Goal: Information Seeking & Learning: Find specific fact

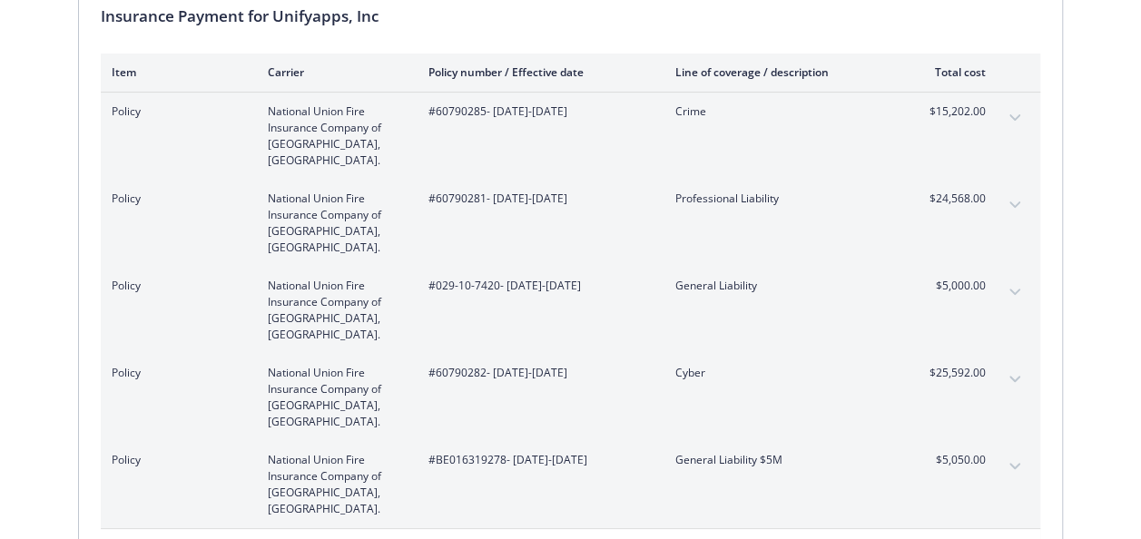
scroll to position [208, 0]
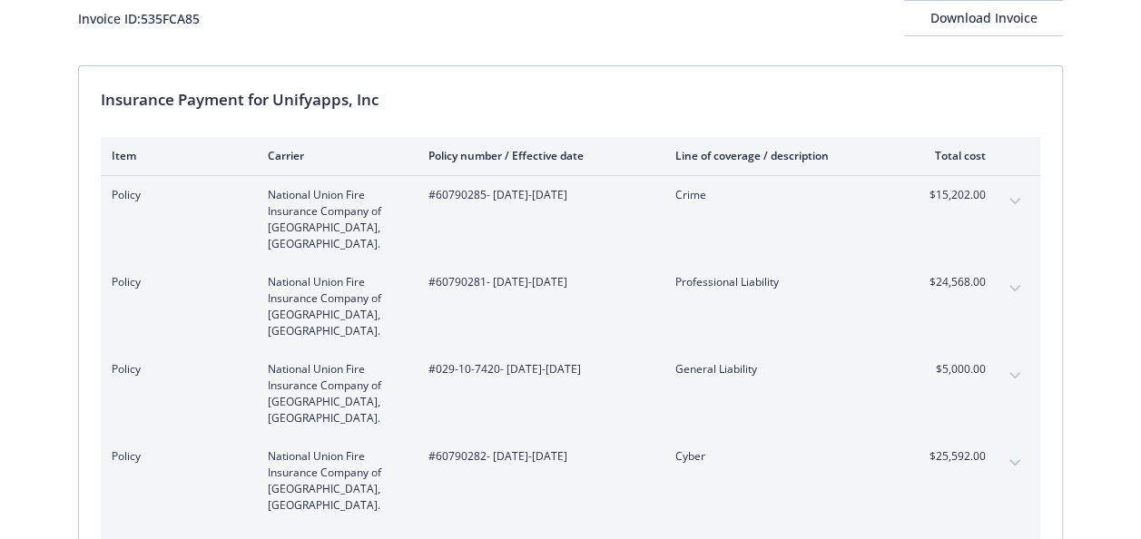
scroll to position [124, 0]
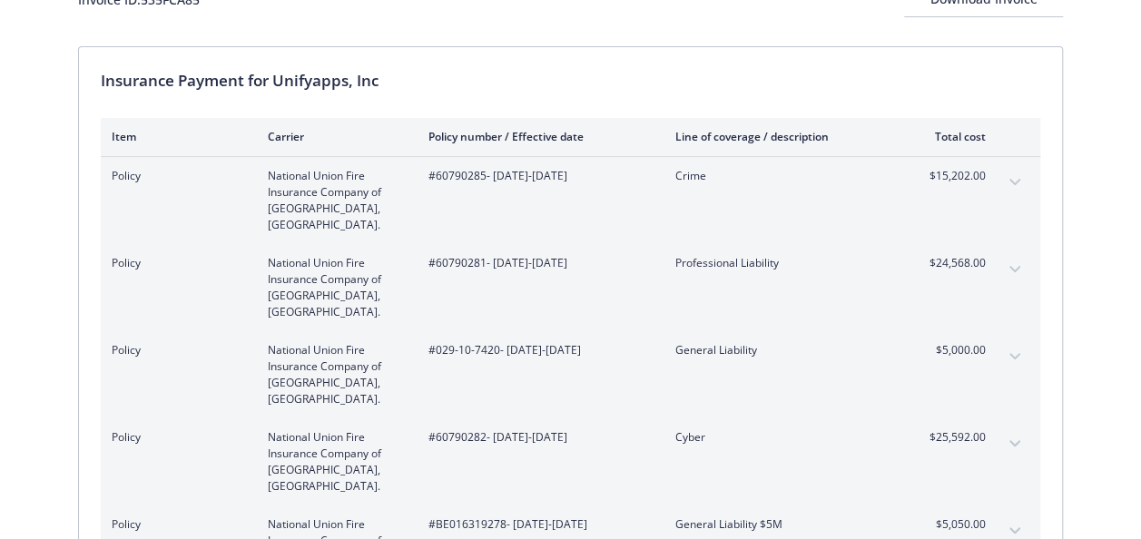
scroll to position [153, 0]
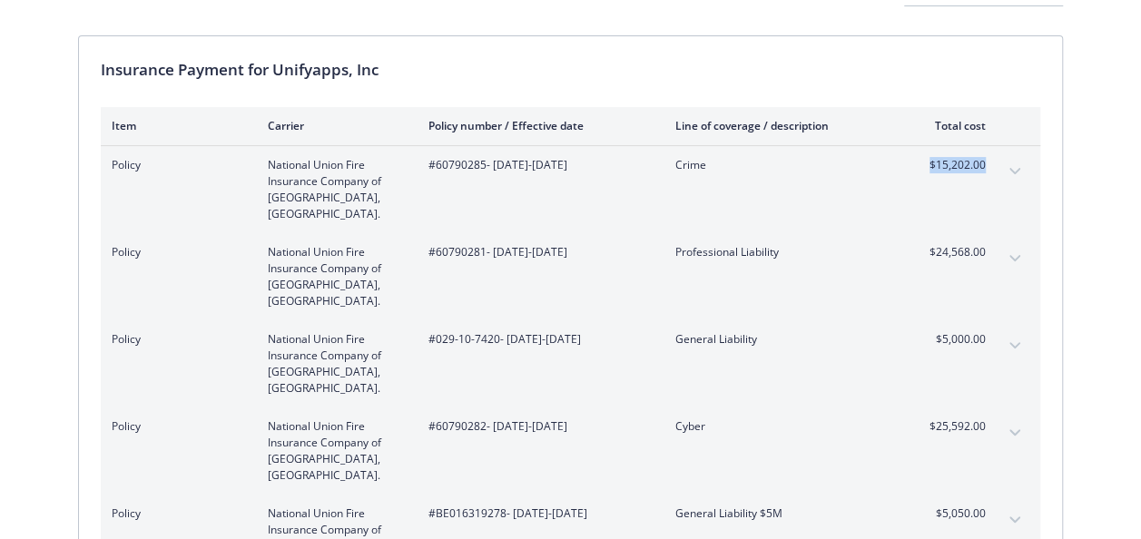
drag, startPoint x: 931, startPoint y: 173, endPoint x: 988, endPoint y: 168, distance: 57.5
click at [988, 168] on div "Policy National Union Fire Insurance Company of [GEOGRAPHIC_DATA], [GEOGRAPHIC_…" at bounding box center [571, 189] width 940 height 87
copy span "$15,202.00"
drag, startPoint x: 923, startPoint y: 242, endPoint x: 984, endPoint y: 237, distance: 61.0
click at [984, 244] on span "$24,568.00" at bounding box center [952, 252] width 68 height 16
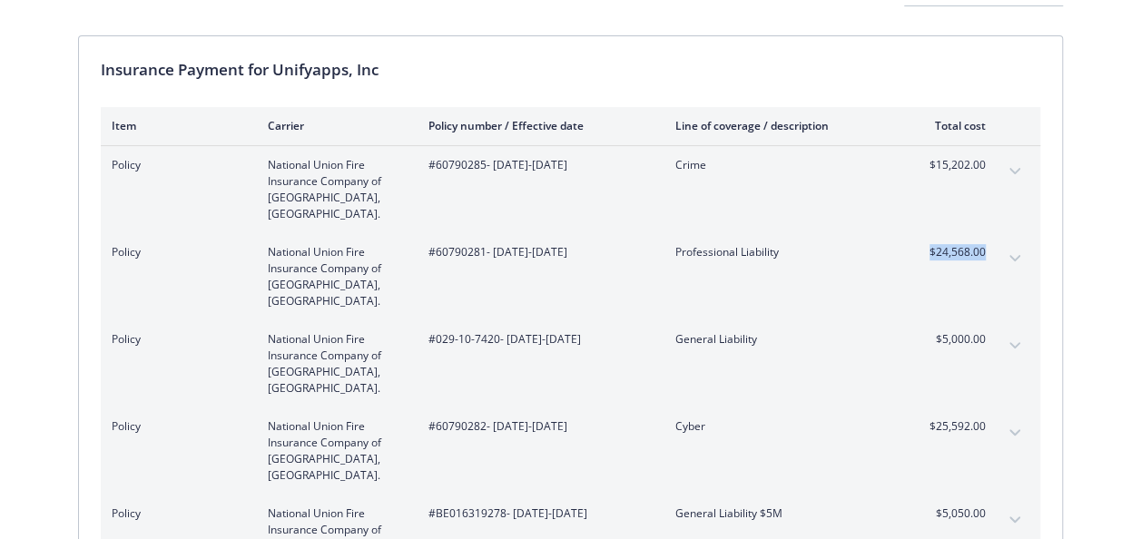
copy span "$24,568.00"
click at [935, 331] on span "$5,000.00" at bounding box center [952, 339] width 68 height 16
drag, startPoint x: 932, startPoint y: 438, endPoint x: 983, endPoint y: 444, distance: 52.1
click at [983, 495] on div "Policy National Union Fire Insurance Company of Pittsburgh, Pa. #BE016319278 - …" at bounding box center [571, 538] width 940 height 87
copy span "$5,050.00"
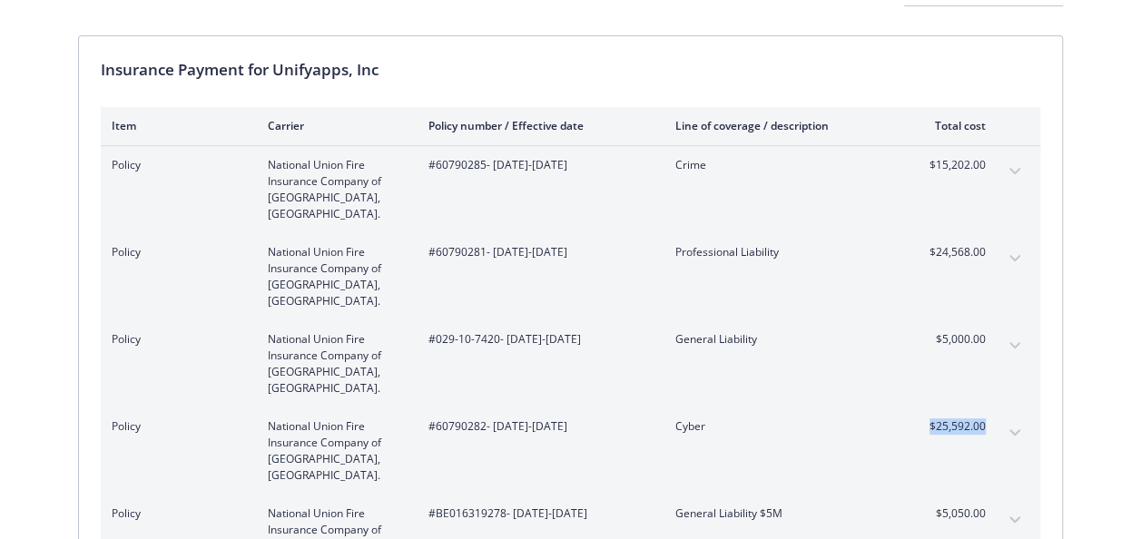
drag, startPoint x: 930, startPoint y: 381, endPoint x: 983, endPoint y: 386, distance: 53.8
click at [983, 419] on div "$25,592.00" at bounding box center [952, 451] width 68 height 65
copy span "$25,592.00"
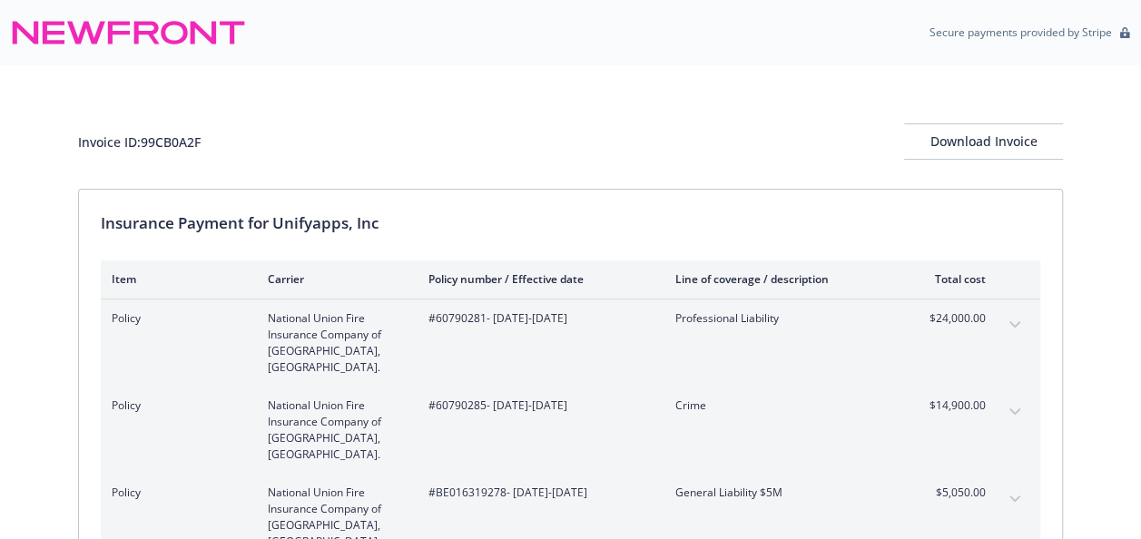
click at [774, 132] on div "Invoice ID: 99CB0A2F Download Invoice" at bounding box center [570, 141] width 985 height 36
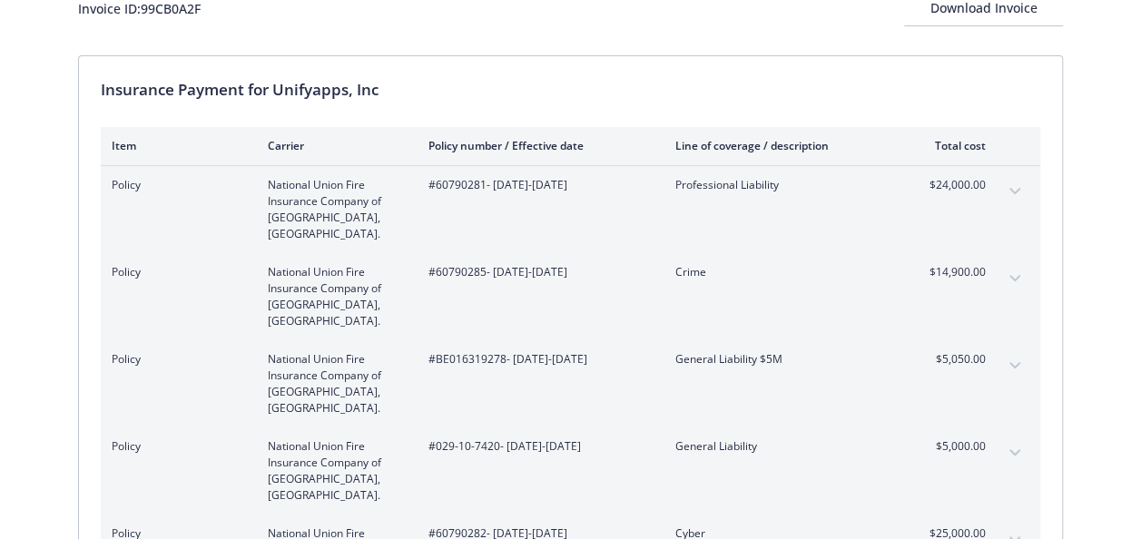
scroll to position [135, 0]
drag, startPoint x: 666, startPoint y: 182, endPoint x: 788, endPoint y: 194, distance: 122.3
click at [788, 194] on div "Policy National Union Fire Insurance Company of Pittsburgh, Pa. #60790281 - 30/…" at bounding box center [549, 207] width 874 height 65
copy span "Professional Liability"
click at [690, 262] on span "Crime" at bounding box center [782, 270] width 213 height 16
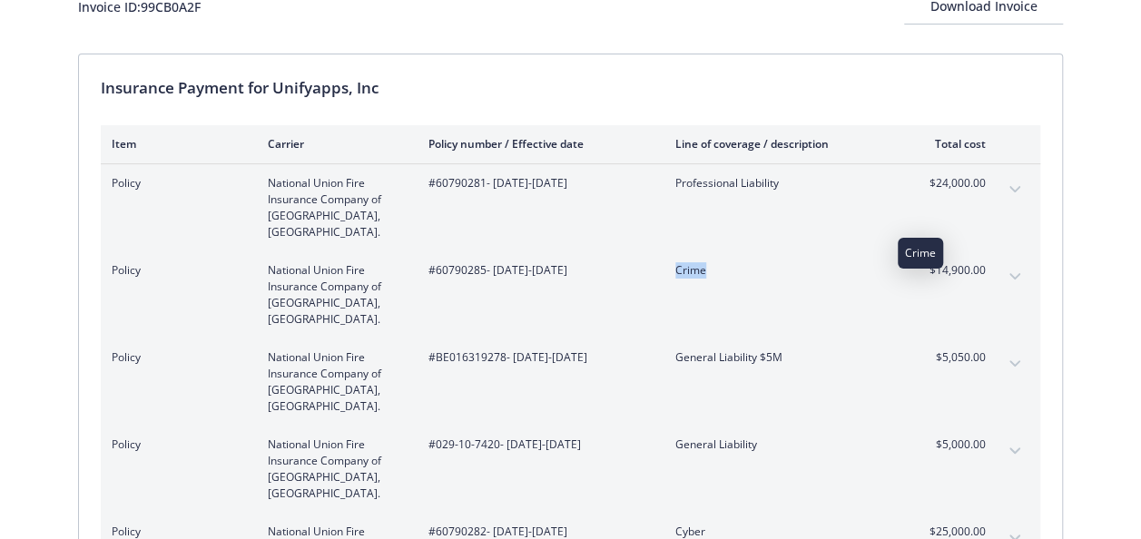
click at [690, 262] on span "Crime" at bounding box center [782, 270] width 213 height 16
copy span "Crime"
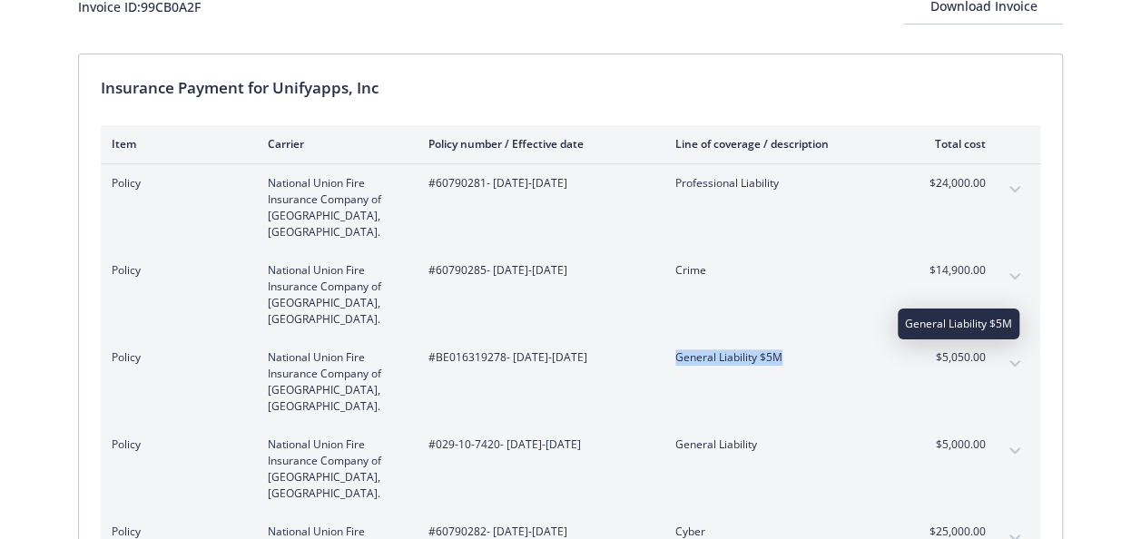
drag, startPoint x: 666, startPoint y: 324, endPoint x: 786, endPoint y: 330, distance: 120.9
click at [786, 350] on div "Policy National Union Fire Insurance Company of Pittsburgh, Pa. #BE016319278 - …" at bounding box center [549, 382] width 874 height 65
copy span "General Liability $5M"
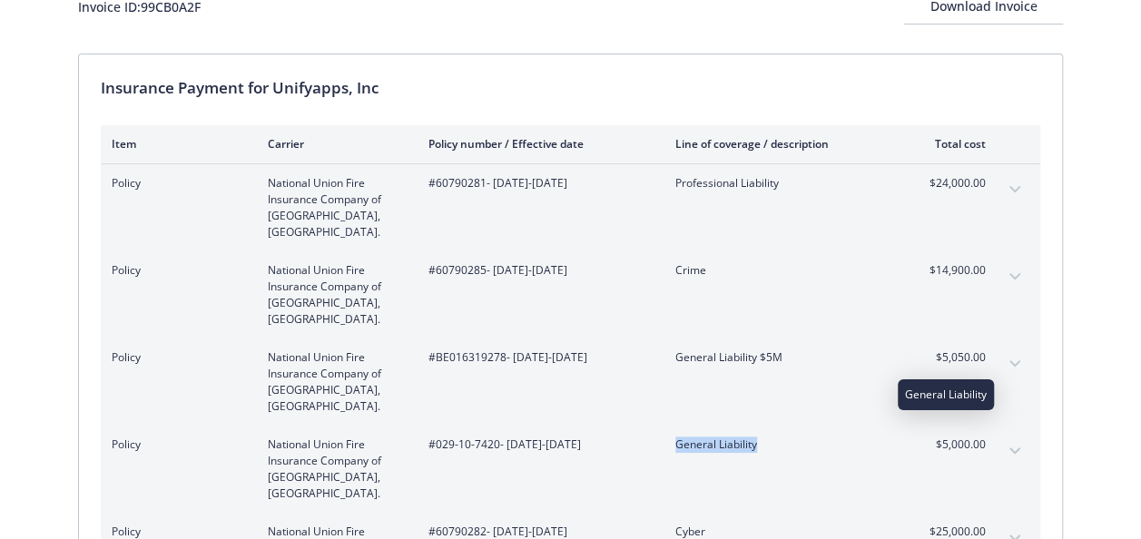
drag, startPoint x: 677, startPoint y: 395, endPoint x: 764, endPoint y: 399, distance: 86.3
click at [764, 437] on span "General Liability" at bounding box center [782, 445] width 213 height 16
copy span "General Liability"
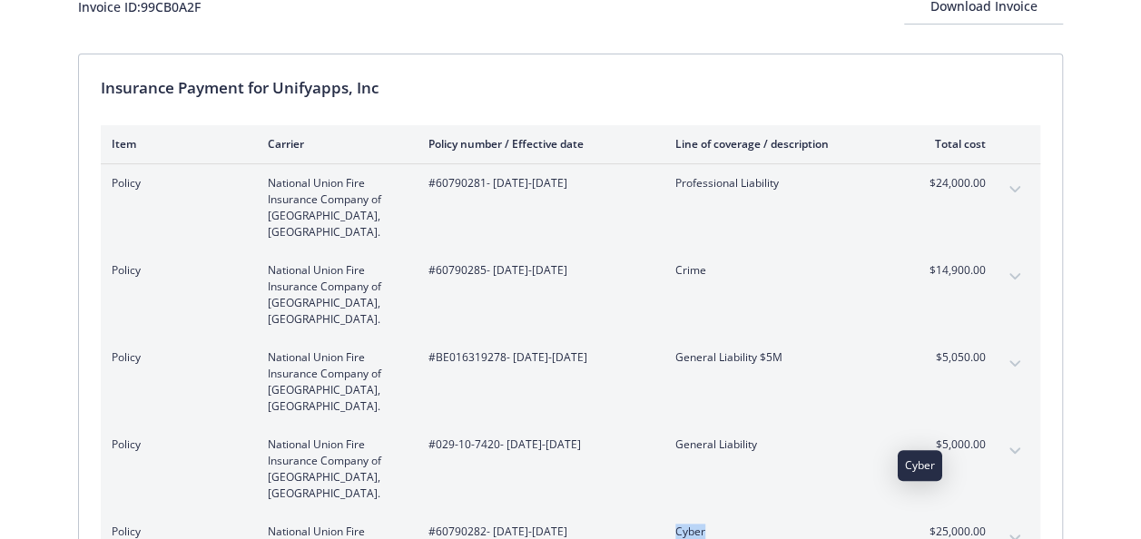
drag, startPoint x: 672, startPoint y: 461, endPoint x: 710, endPoint y: 465, distance: 38.3
copy span "Cyber"
drag, startPoint x: 926, startPoint y: 187, endPoint x: 982, endPoint y: 192, distance: 56.6
click at [982, 192] on div "$24,000.00" at bounding box center [952, 207] width 68 height 65
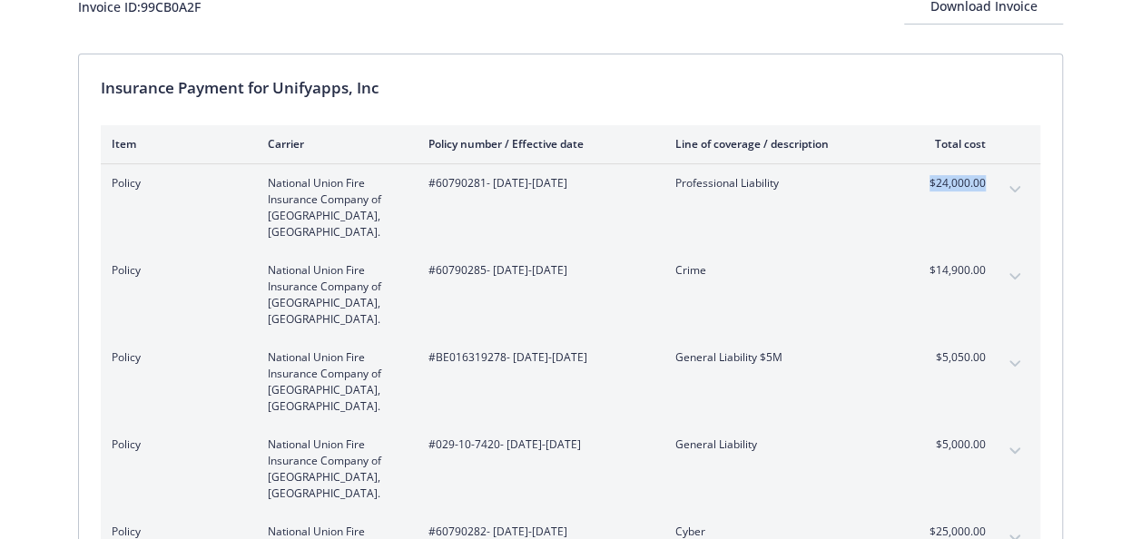
copy span "$24,000.00"
drag, startPoint x: 926, startPoint y: 244, endPoint x: 989, endPoint y: 265, distance: 66.0
click at [989, 265] on div "Policy National Union Fire Insurance Company of Pittsburgh, Pa. #60790285 - 30/…" at bounding box center [571, 295] width 940 height 87
copy span "$14,900.00"
drag, startPoint x: 932, startPoint y: 321, endPoint x: 985, endPoint y: 329, distance: 54.1
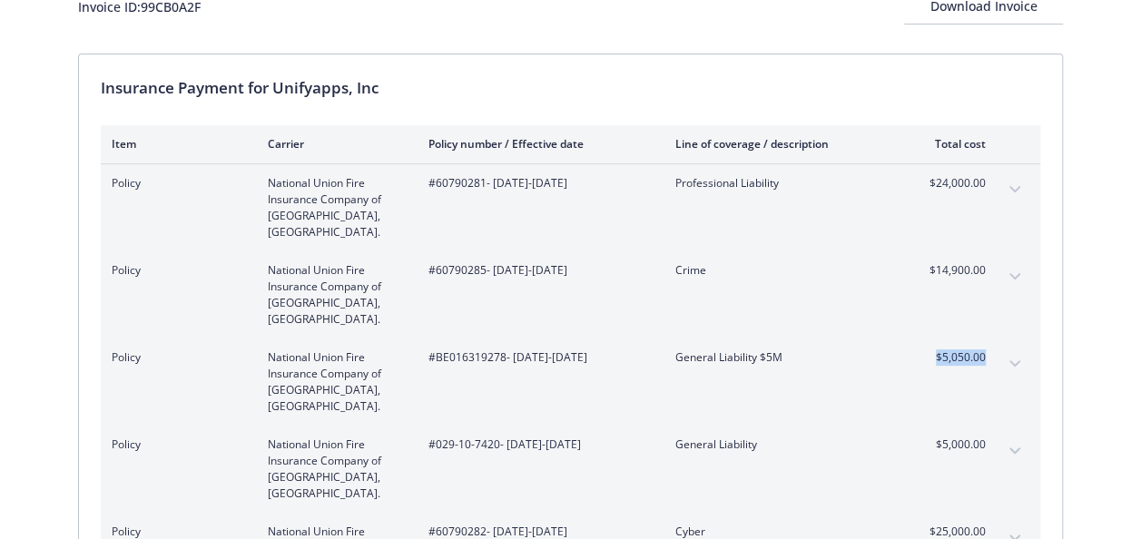
click at [985, 350] on span "$5,050.00" at bounding box center [952, 358] width 68 height 16
copy span "$5,050.00"
drag, startPoint x: 932, startPoint y: 400, endPoint x: 985, endPoint y: 403, distance: 53.6
click at [985, 437] on div "$5,000.00" at bounding box center [952, 469] width 68 height 65
copy span "$5,000.00"
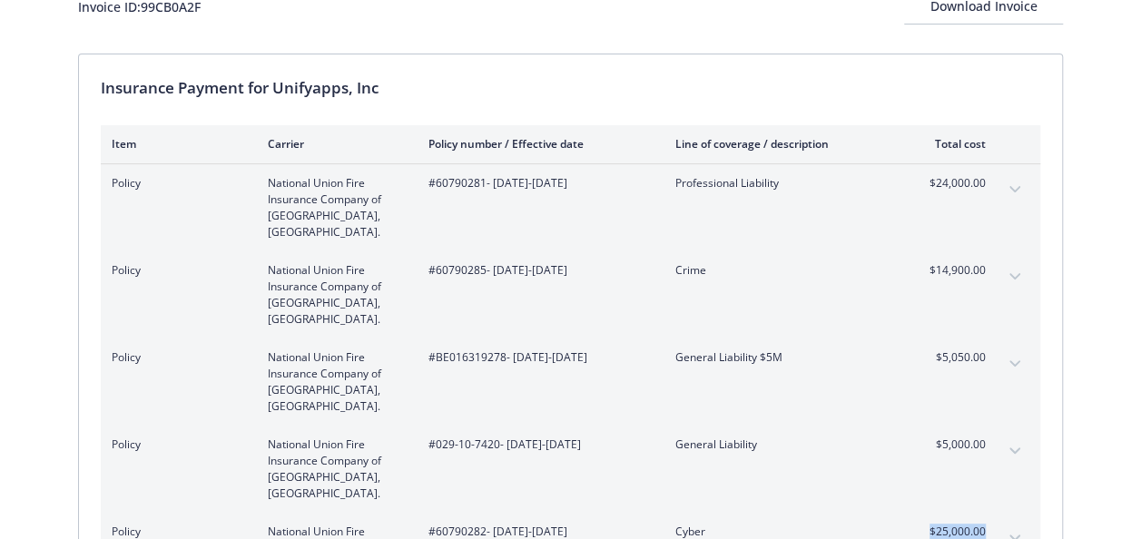
drag, startPoint x: 924, startPoint y: 463, endPoint x: 986, endPoint y: 467, distance: 61.8
copy span "$25,000.00"
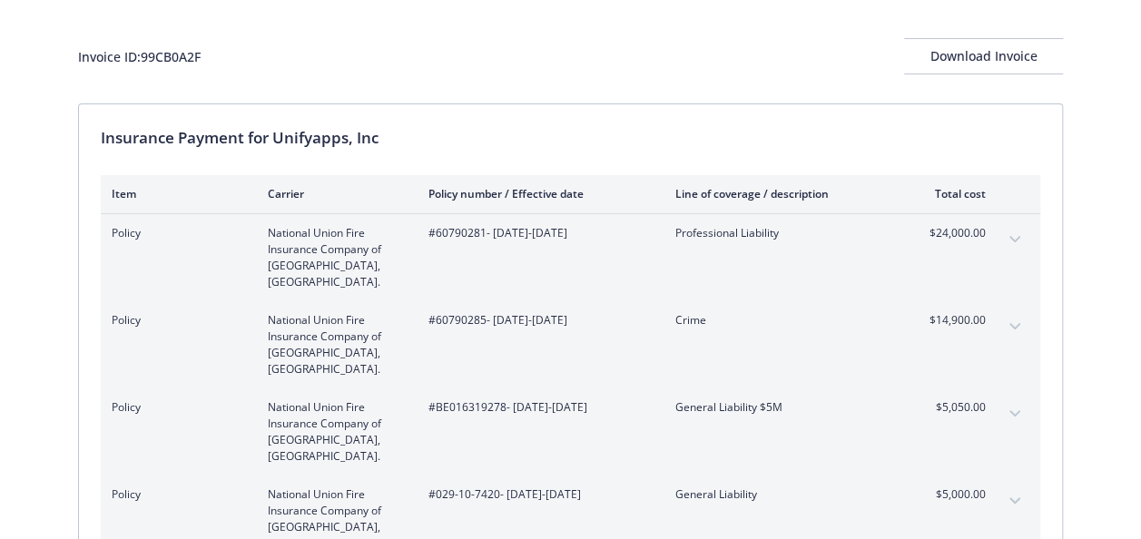
scroll to position [0, 0]
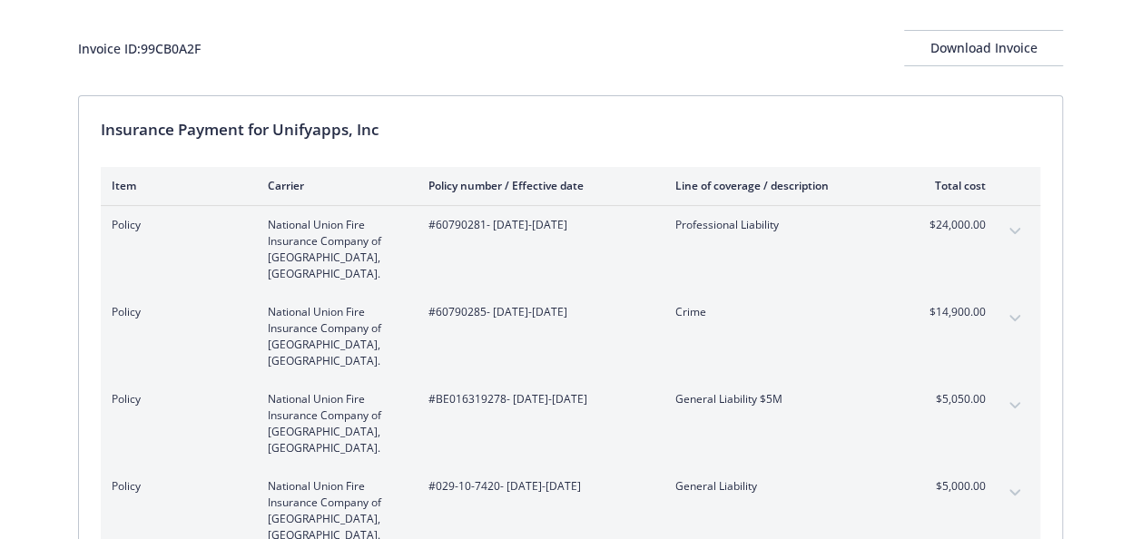
scroll to position [97, 0]
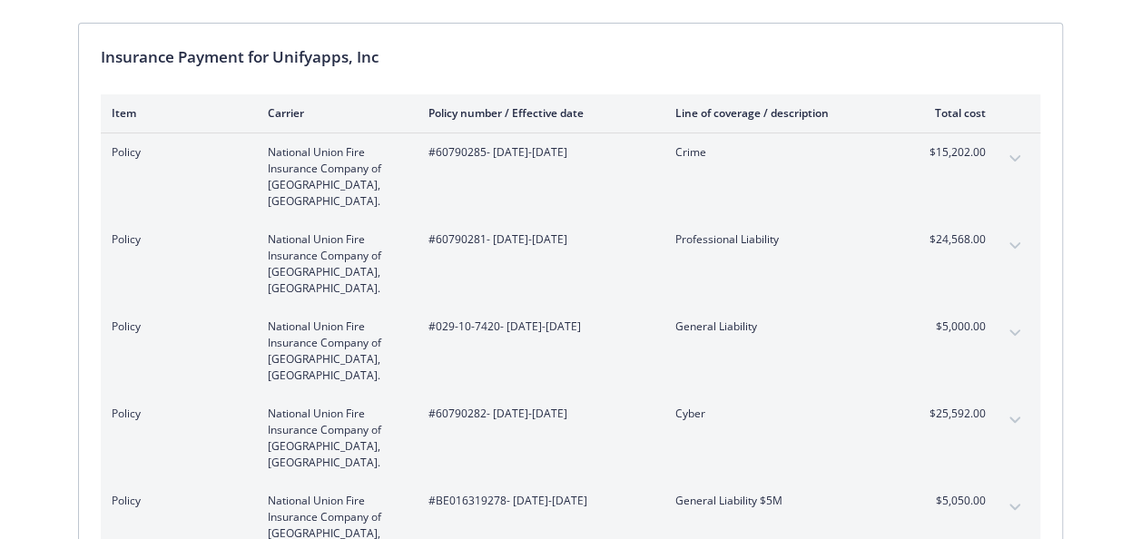
scroll to position [194, 0]
